Goal: Information Seeking & Learning: Learn about a topic

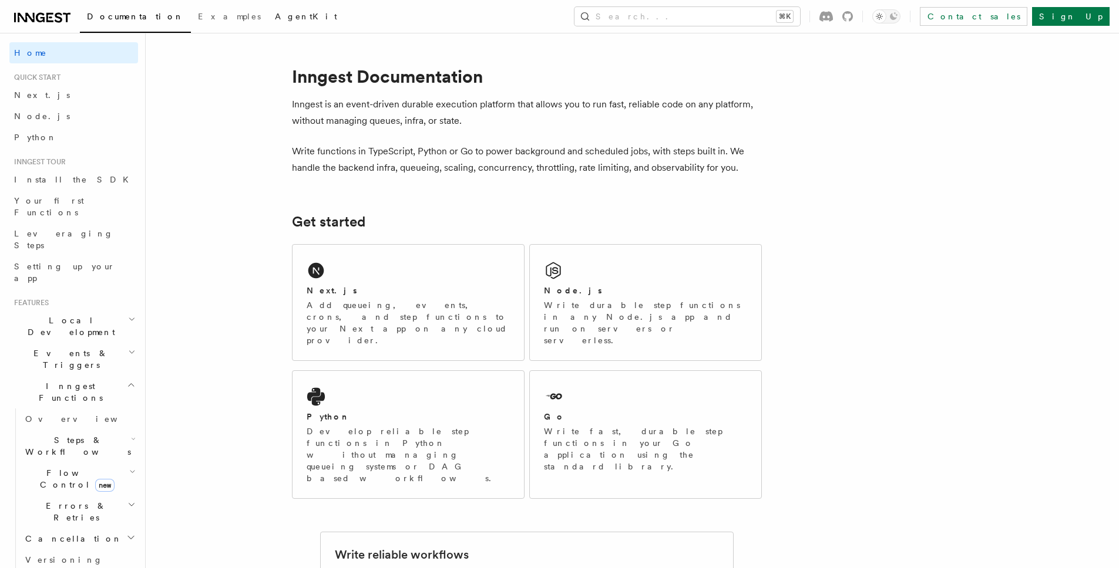
click at [268, 18] on link "AgentKit" at bounding box center [306, 18] width 76 height 28
click at [198, 21] on span "Examples" at bounding box center [229, 16] width 63 height 9
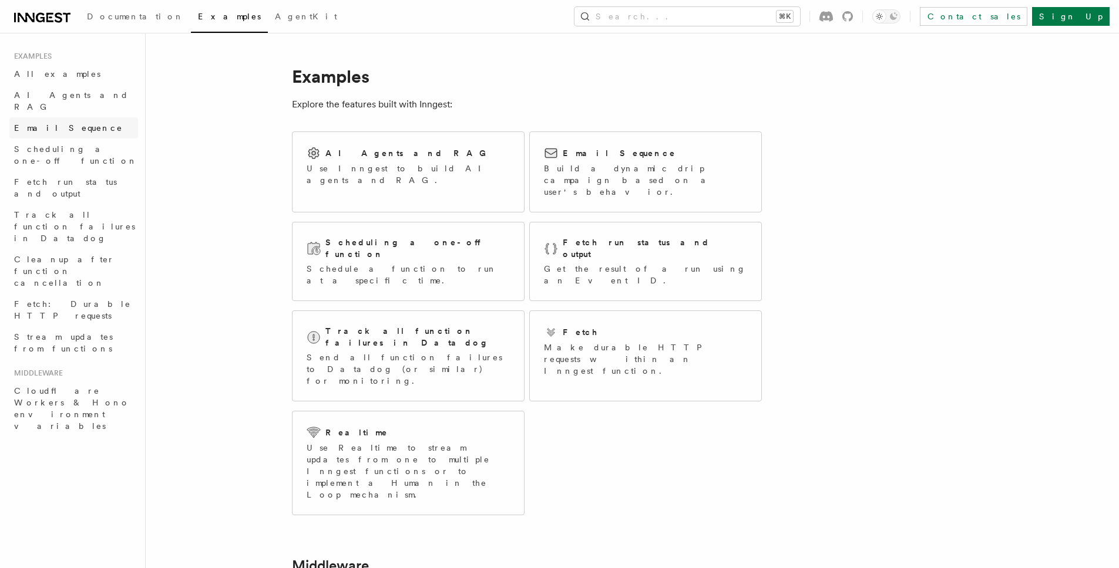
click at [36, 123] on span "Email Sequence" at bounding box center [68, 127] width 109 height 9
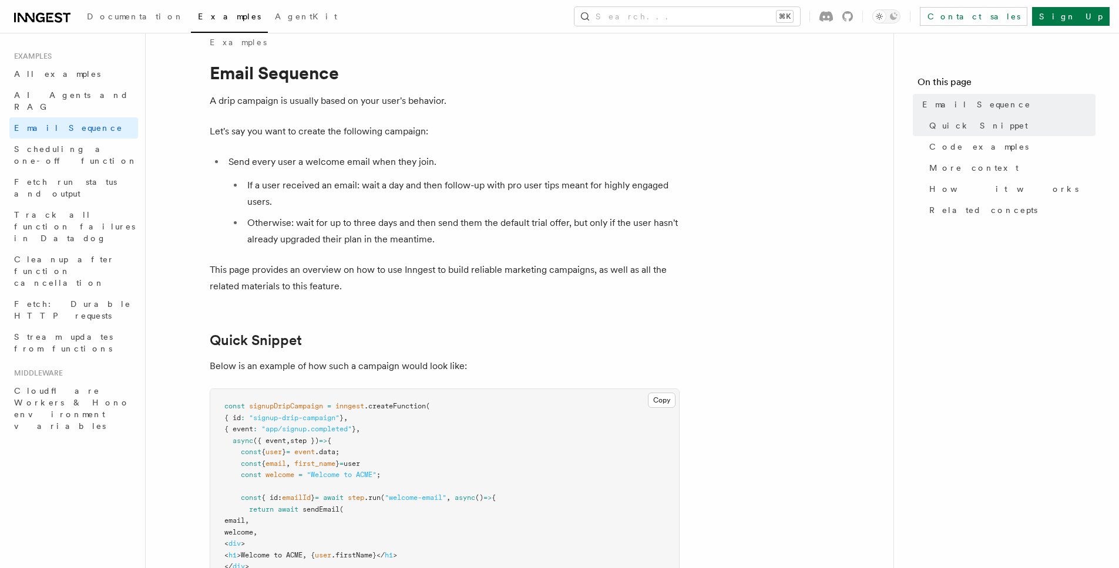
scroll to position [183, 0]
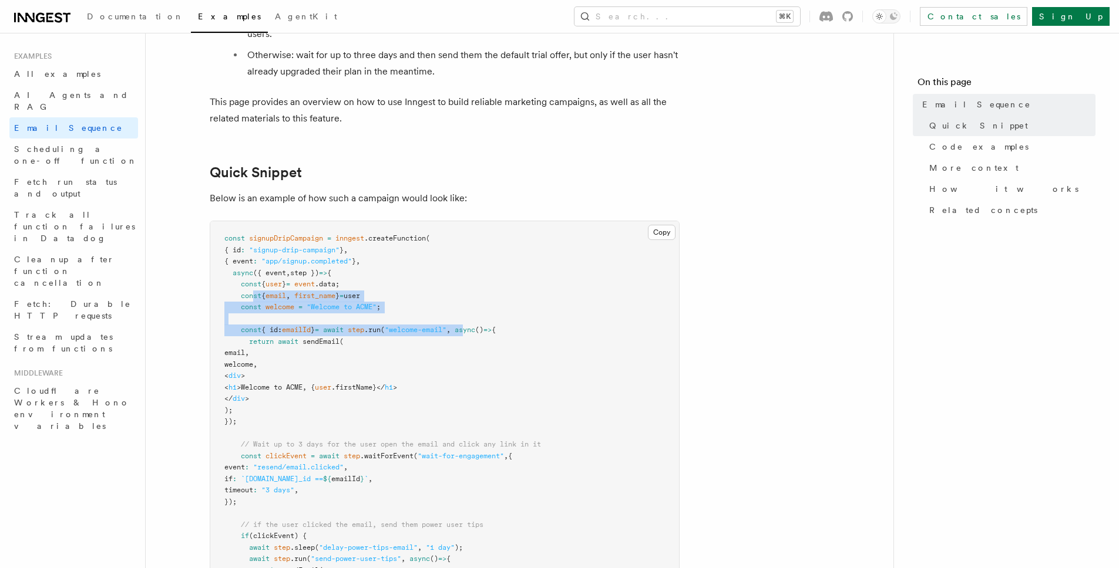
drag, startPoint x: 492, startPoint y: 327, endPoint x: 485, endPoint y: 333, distance: 9.6
click at [486, 333] on code "const signupDripCampaign = inngest .createFunction ( { id : "signup-drip-campai…" at bounding box center [382, 570] width 316 height 672
drag, startPoint x: 548, startPoint y: 336, endPoint x: 569, endPoint y: 332, distance: 21.7
click at [548, 336] on pre "const signupDripCampaign = inngest .createFunction ( { id : "signup-drip-campai…" at bounding box center [444, 570] width 469 height 699
drag, startPoint x: 446, startPoint y: 329, endPoint x: 323, endPoint y: 328, distance: 122.7
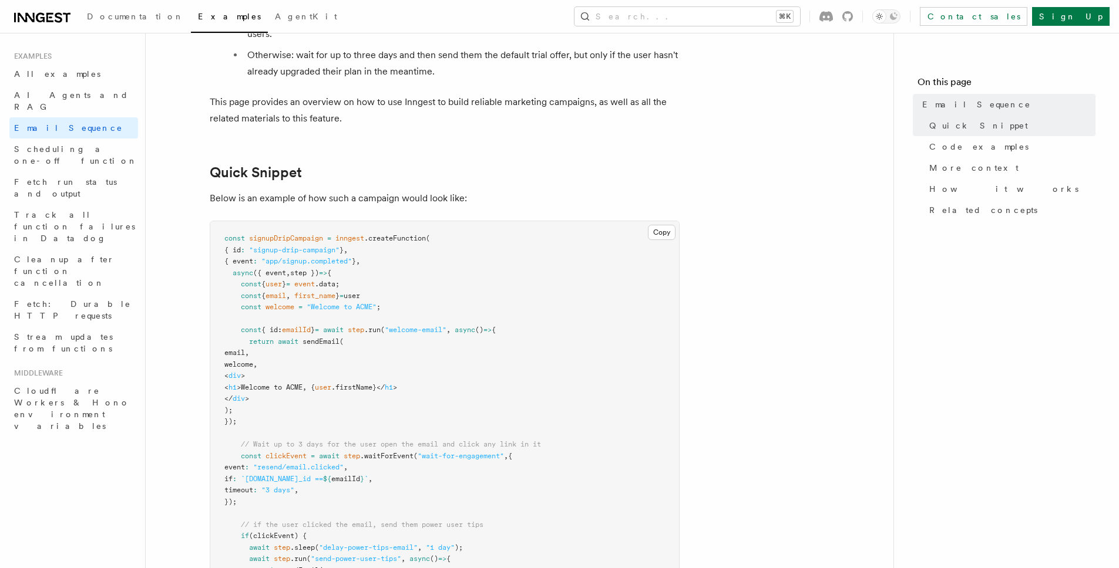
click at [259, 324] on pre "const signupDripCampaign = inngest .createFunction ( { id : "signup-drip-campai…" at bounding box center [444, 570] width 469 height 699
drag, startPoint x: 640, startPoint y: 375, endPoint x: 693, endPoint y: 428, distance: 75.1
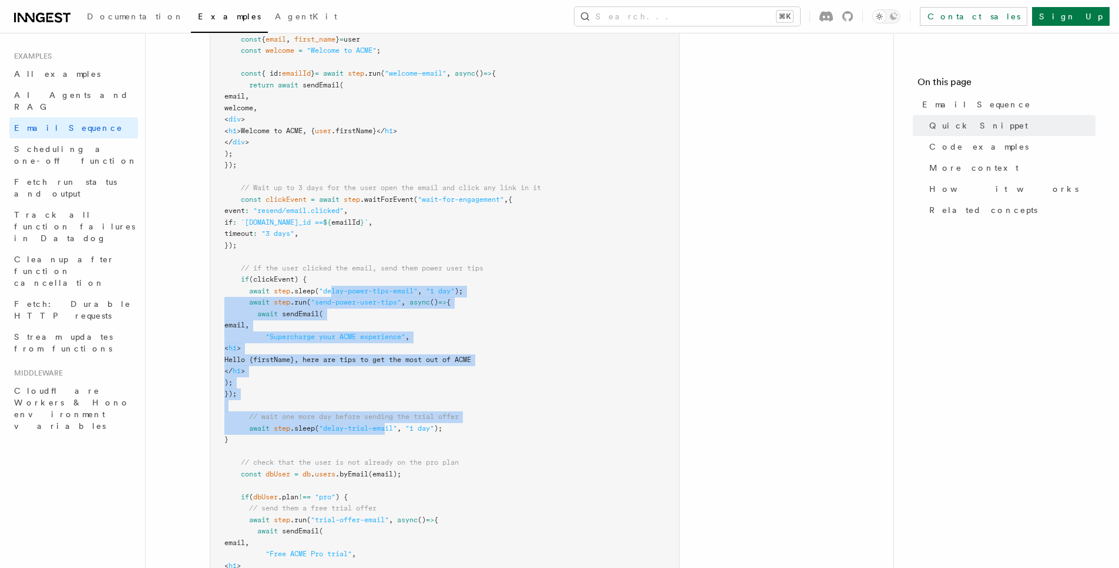
drag, startPoint x: 336, startPoint y: 294, endPoint x: 454, endPoint y: 439, distance: 187.0
click at [417, 437] on pre "const signupDripCampaign = inngest .createFunction ( { id : "signup-drip-campai…" at bounding box center [444, 314] width 469 height 699
click at [454, 439] on pre "const signupDripCampaign = inngest .createFunction ( { id : "signup-drip-campai…" at bounding box center [444, 314] width 469 height 699
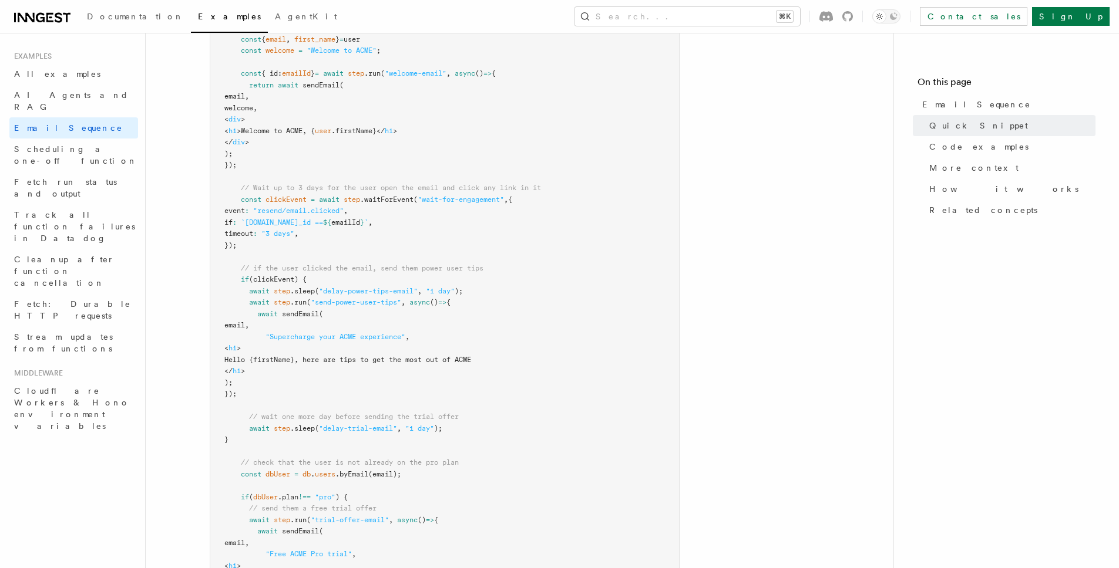
scroll to position [591, 0]
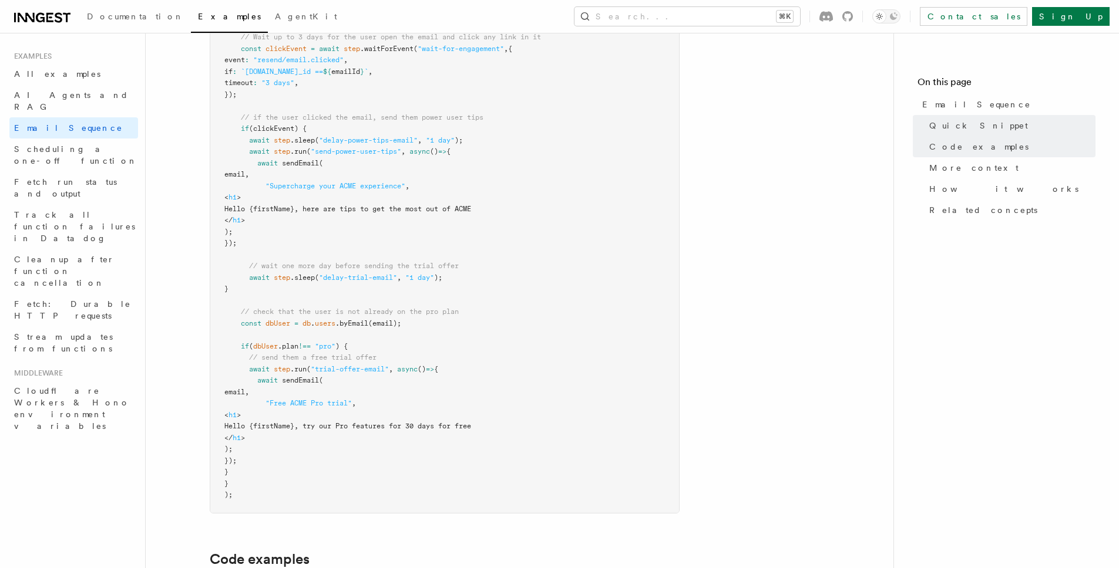
drag, startPoint x: 309, startPoint y: 397, endPoint x: 483, endPoint y: 447, distance: 180.1
click at [475, 448] on pre "const signupDripCampaign = inngest .createFunction ( { id : "signup-drip-campai…" at bounding box center [444, 163] width 469 height 699
click at [512, 456] on pre "const signupDripCampaign = inngest .createFunction ( { id : "signup-drip-campai…" at bounding box center [444, 163] width 469 height 699
drag, startPoint x: 506, startPoint y: 456, endPoint x: 218, endPoint y: 216, distance: 374.3
click at [217, 225] on pre "const signupDripCampaign = inngest .createFunction ( { id : "signup-drip-campai…" at bounding box center [444, 163] width 469 height 699
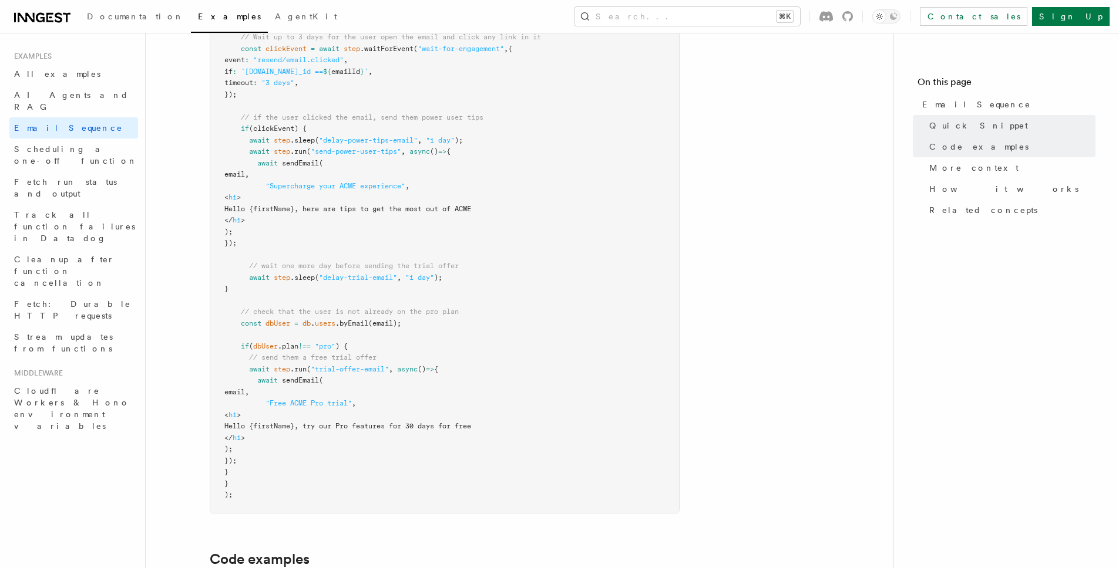
drag, startPoint x: 510, startPoint y: 211, endPoint x: 506, endPoint y: 220, distance: 10.0
click at [471, 211] on span "Hello {firstName}, here are tips to get the most out of ACME" at bounding box center [347, 209] width 247 height 8
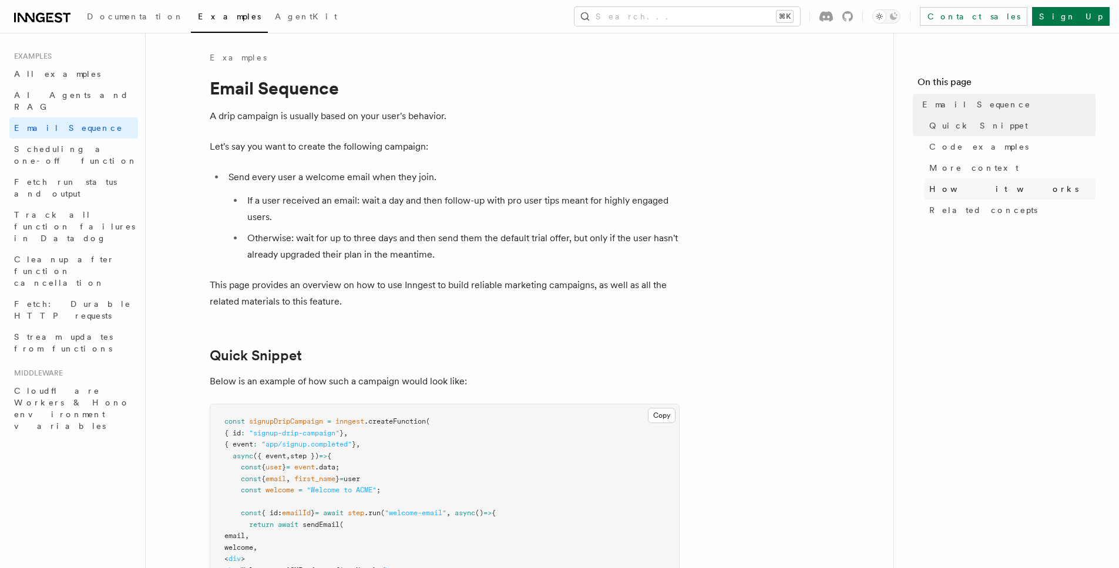
click at [972, 179] on link "How it works" at bounding box center [1009, 188] width 171 height 21
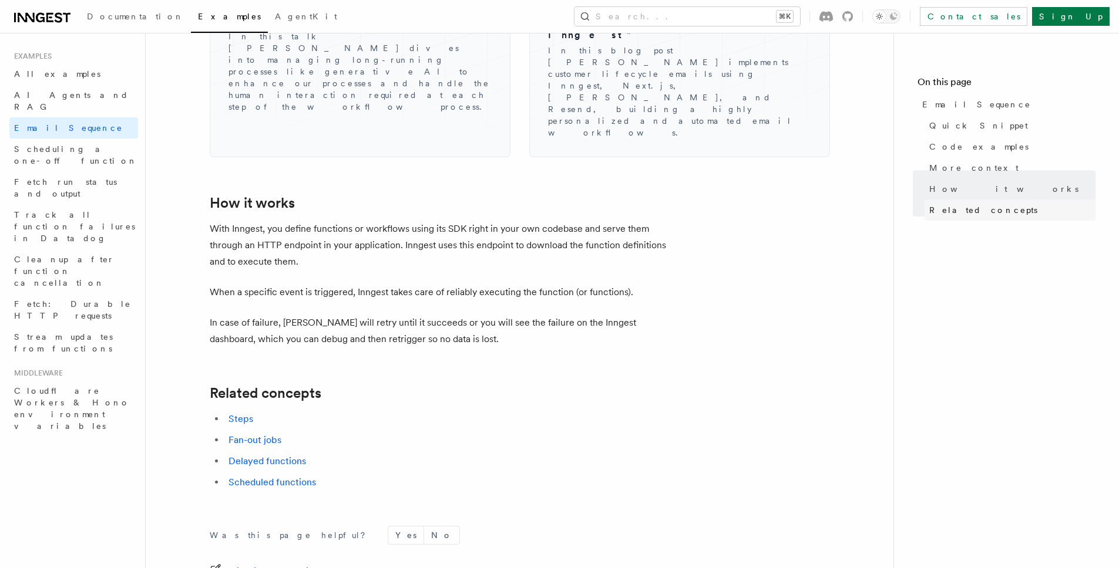
click at [972, 210] on span "Related concepts" at bounding box center [983, 210] width 108 height 12
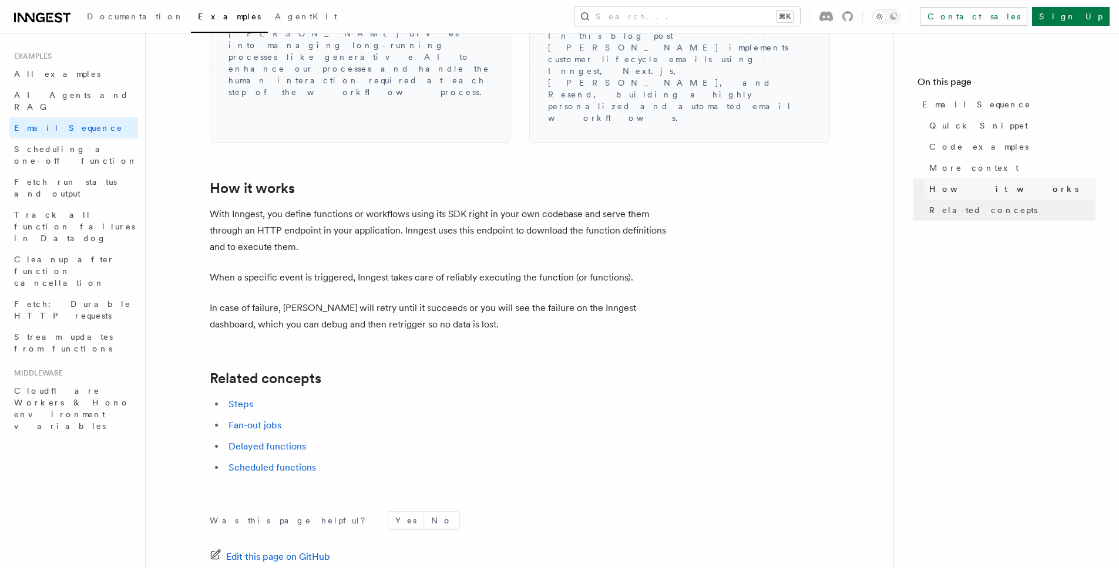
click at [973, 191] on span "How it works" at bounding box center [1003, 189] width 149 height 12
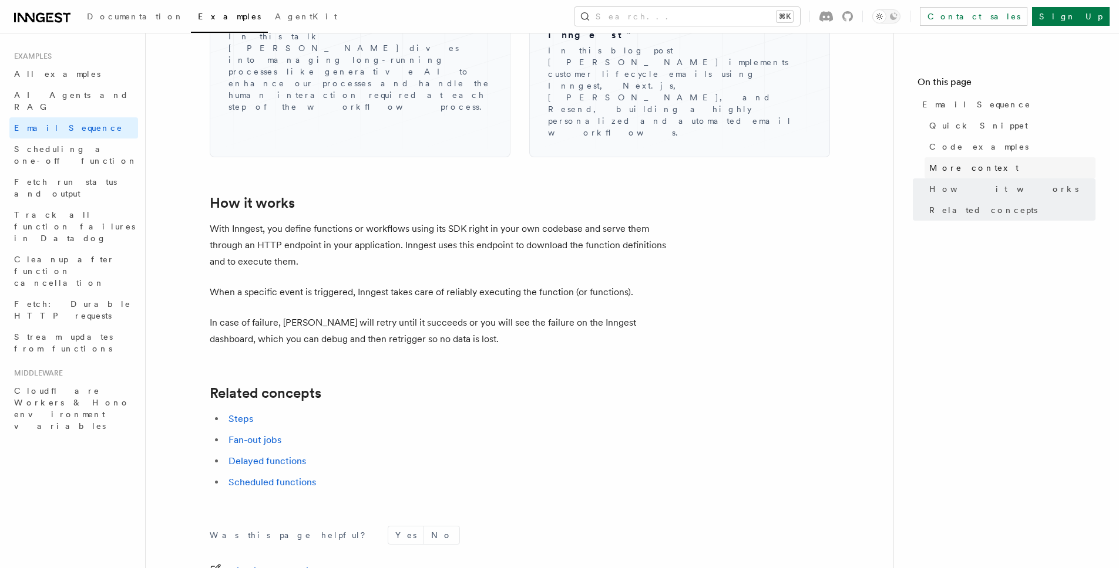
click at [971, 170] on span "More context" at bounding box center [973, 168] width 89 height 12
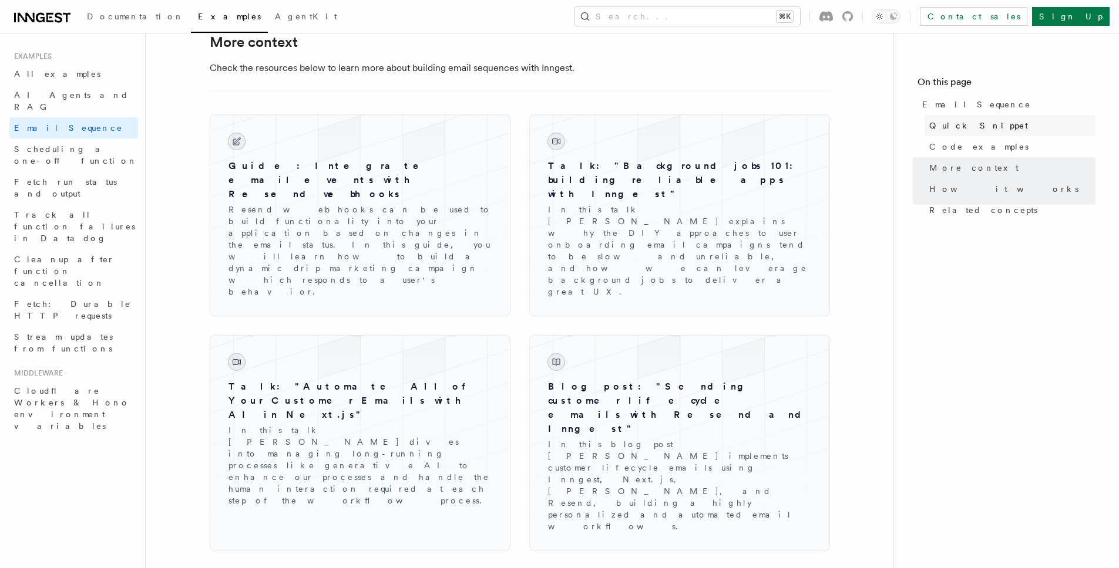
click at [963, 134] on link "Quick Snippet" at bounding box center [1009, 125] width 171 height 21
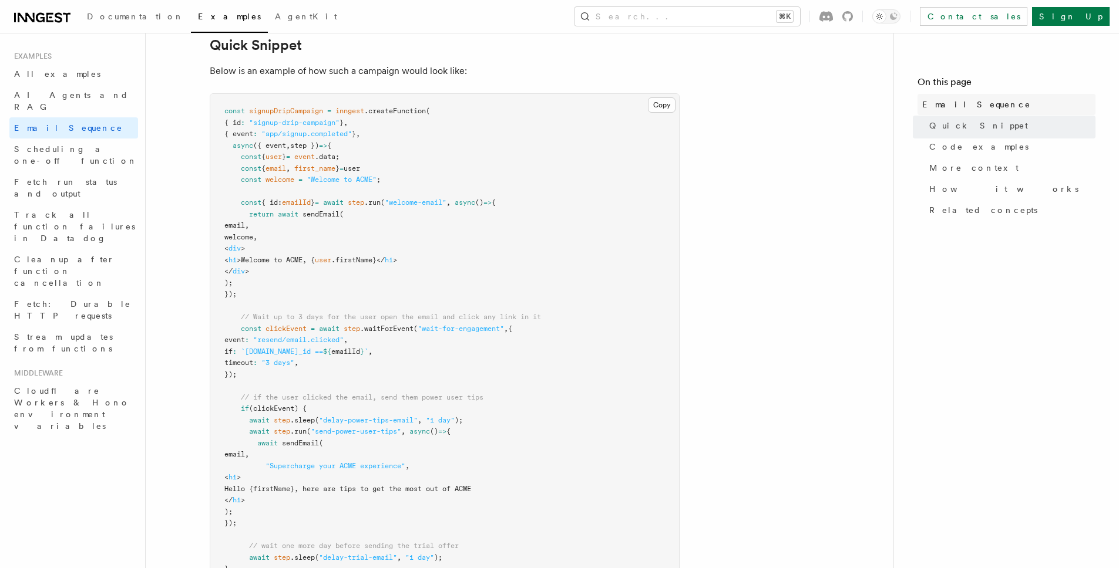
scroll to position [291, 0]
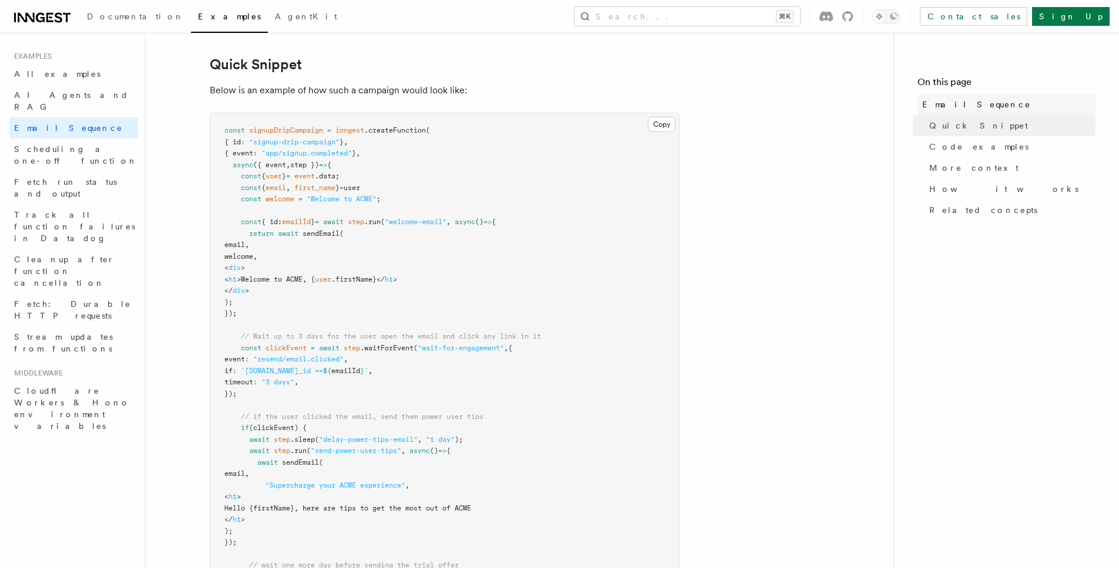
click at [967, 108] on span "Email Sequence" at bounding box center [976, 105] width 109 height 12
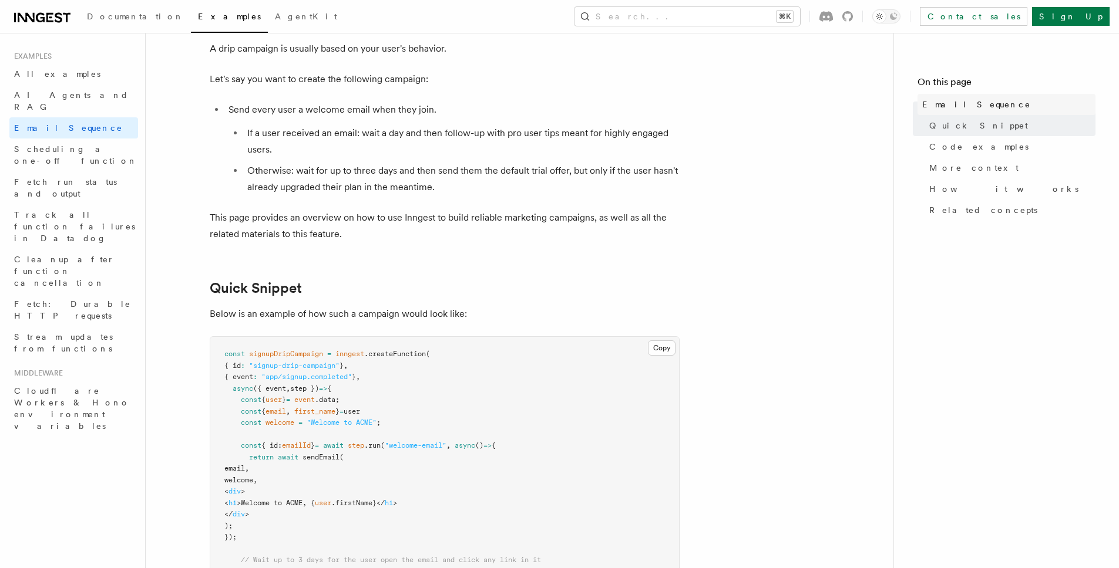
click at [969, 101] on span "Email Sequence" at bounding box center [976, 105] width 109 height 12
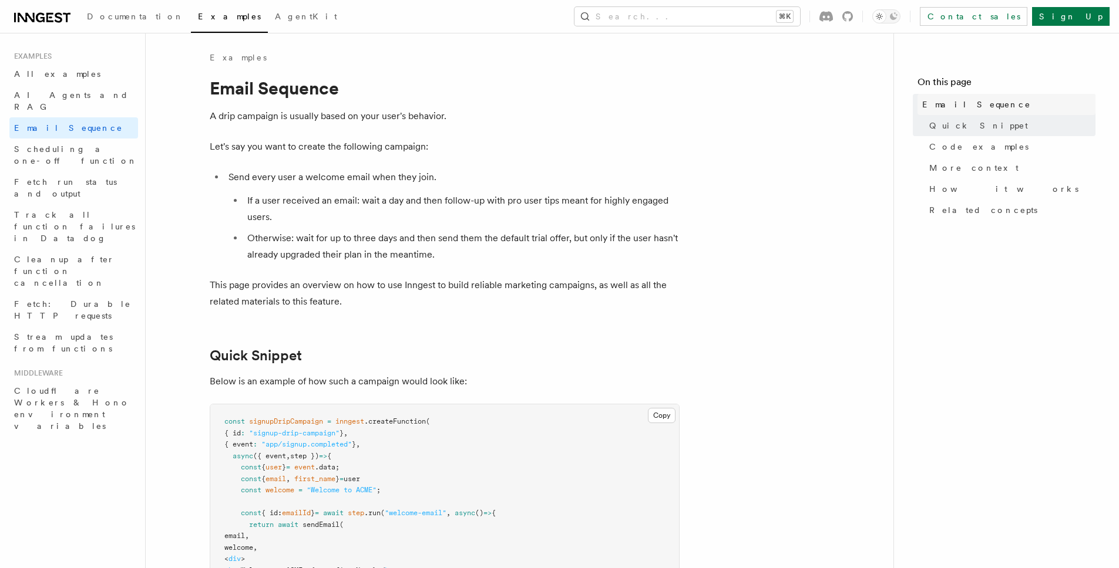
click at [964, 110] on link "Email Sequence" at bounding box center [1006, 104] width 178 height 21
